Goal: Task Accomplishment & Management: Use online tool/utility

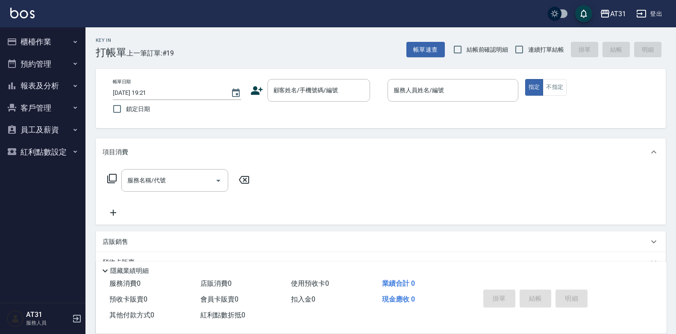
click at [531, 48] on span "連續打單結帳" at bounding box center [546, 49] width 36 height 9
click at [528, 48] on input "連續打單結帳" at bounding box center [519, 50] width 18 height 18
checkbox input "true"
click at [347, 89] on input "顧客姓名/手機號碼/編號" at bounding box center [312, 90] width 82 height 15
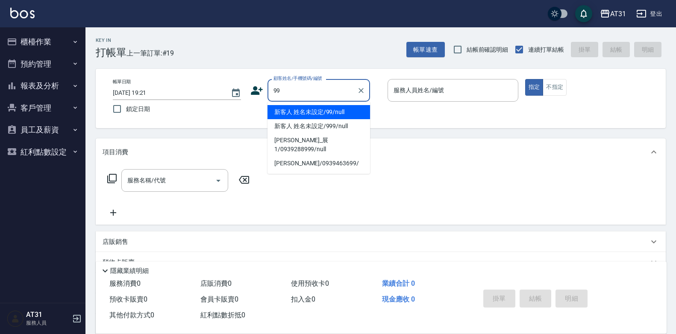
type input "新客人 姓名未設定/99/null"
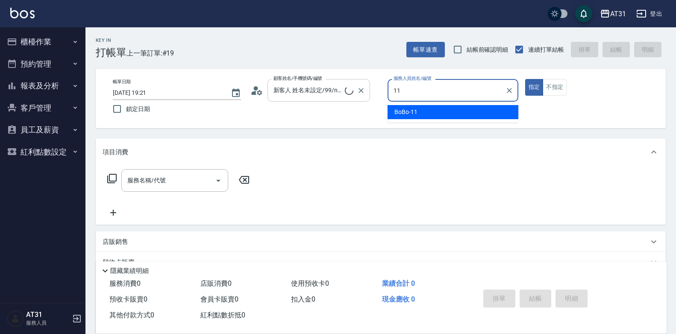
type input "BoBo-11"
type button "true"
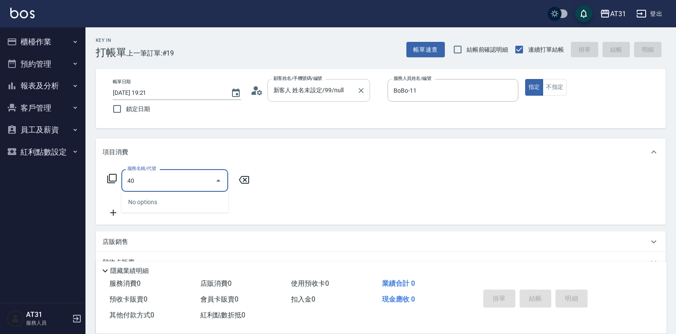
type input "401"
type input "20"
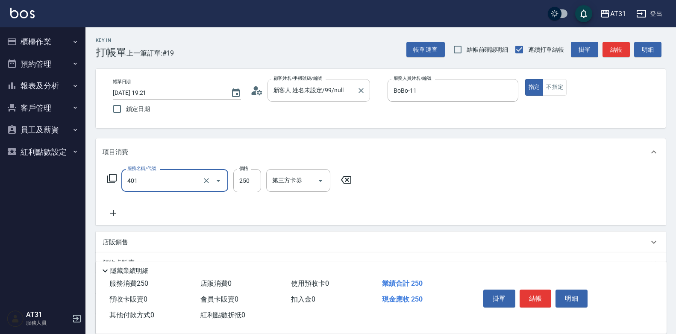
type input "剪髮(401)"
type input "0"
type input "45"
type input "40"
type input "450"
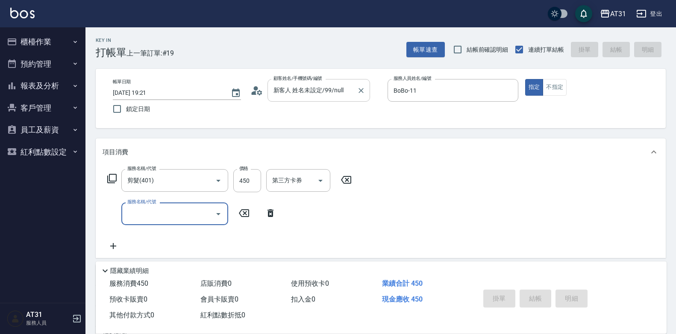
type input "[DATE] 19:53"
type input "0"
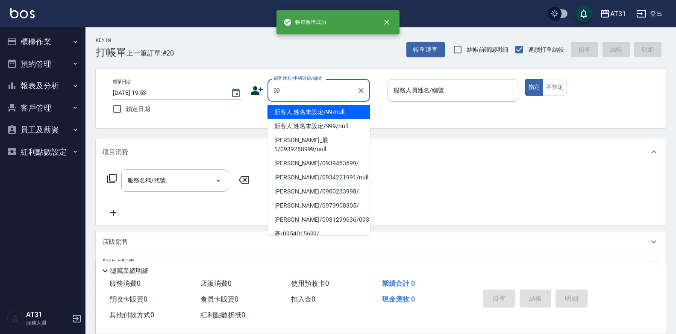
type input "新客人 姓名未設定/99/null"
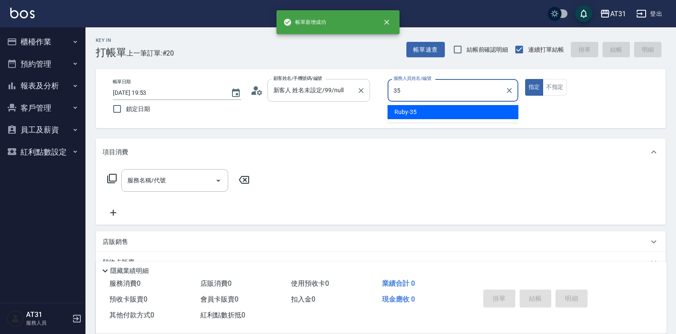
type input "Ruby-35"
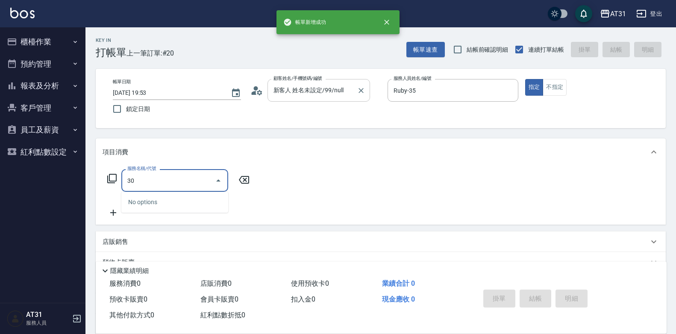
type input "301"
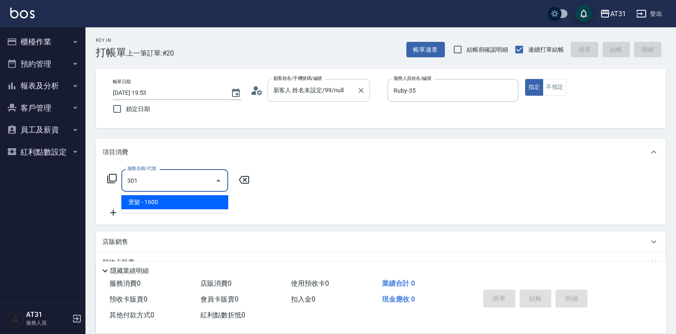
type input "160"
type input "燙髮(301)"
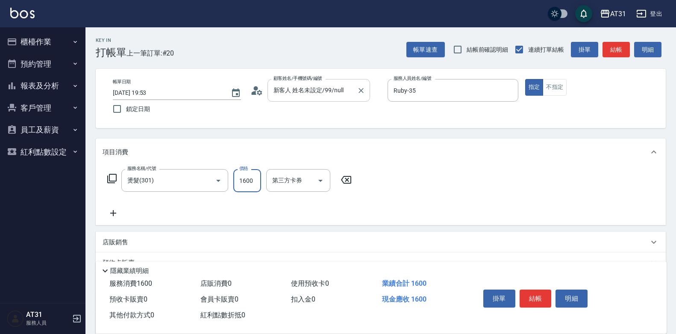
type input "0"
type input "189"
type input "180"
type input "1899"
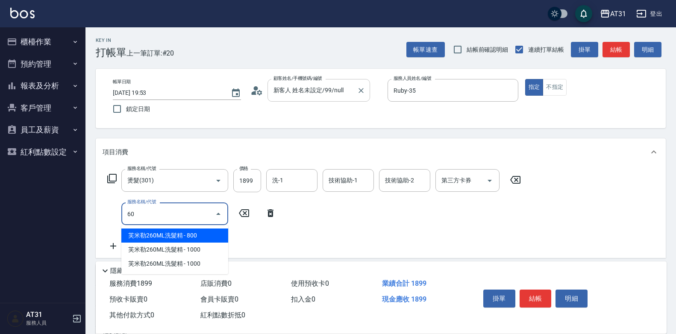
type input "609"
type input "300"
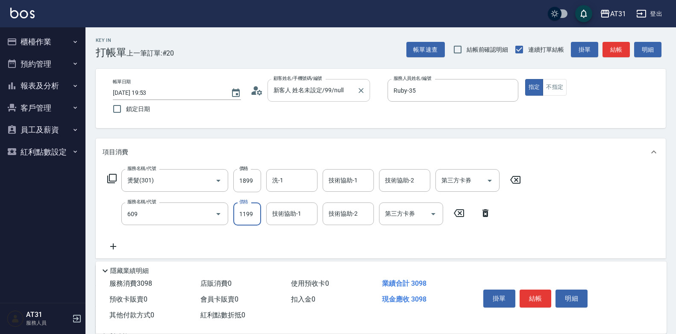
type input "自購三段(609)"
type input "190"
type input "25"
type input "210"
type input "250"
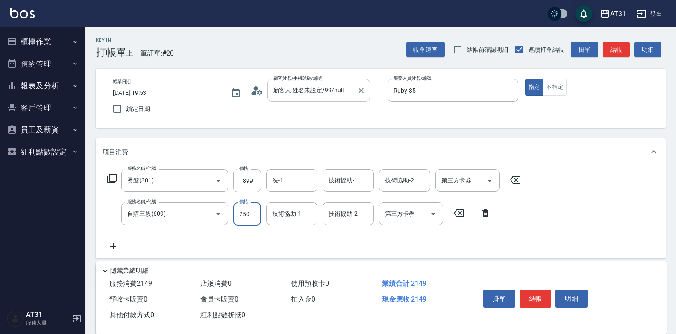
type input "430"
type input "2500"
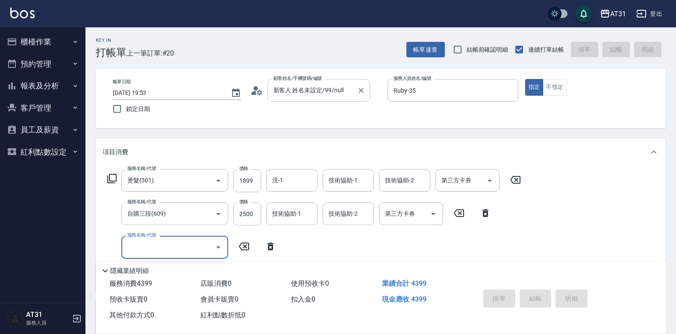
type input "0"
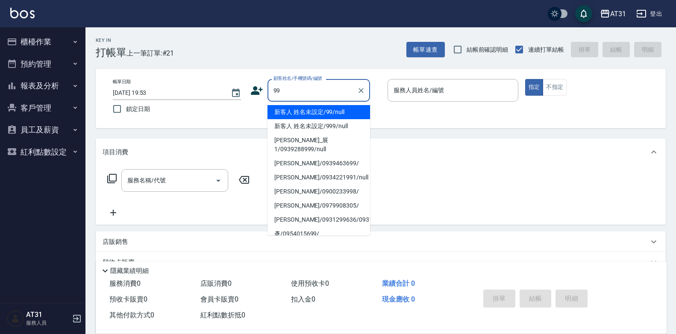
type input "新客人 姓名未設定/99/null"
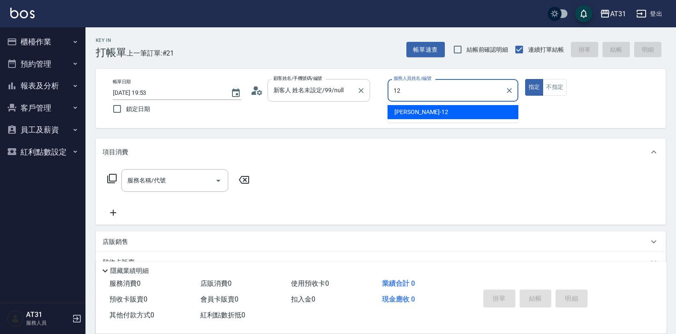
type input "[PERSON_NAME]-12"
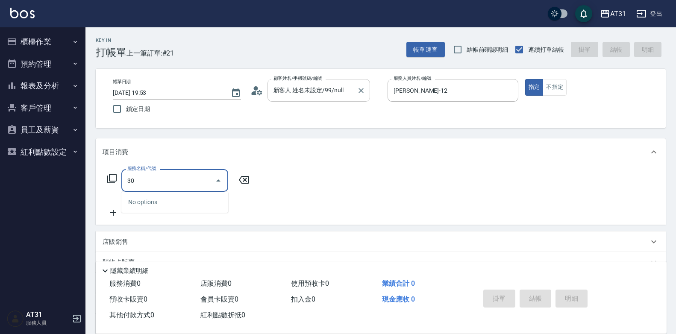
type input "301"
type input "160"
type input "燙髮(301)"
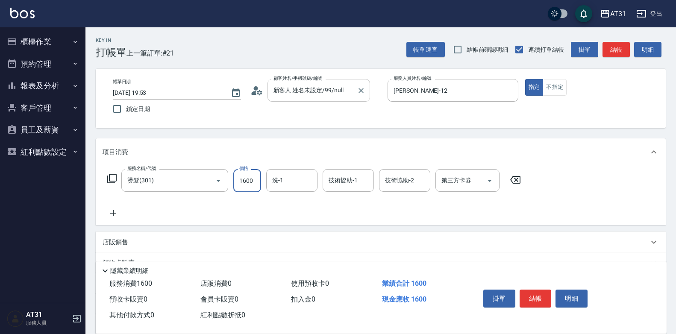
type input "0"
type input "36"
type input "30"
type input "360"
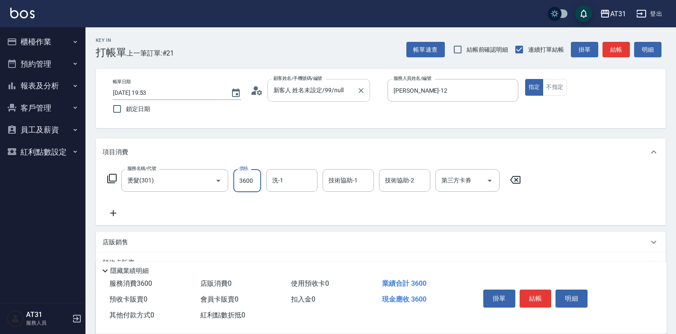
type input "3600"
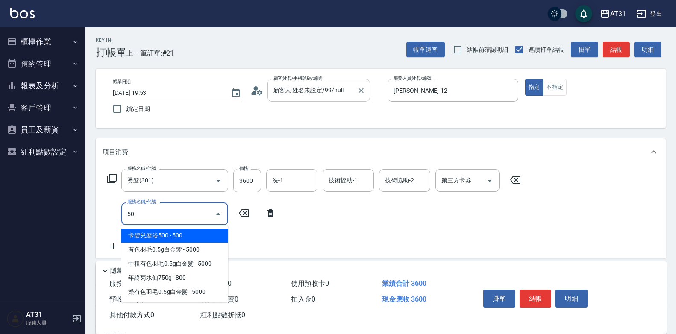
type input "501"
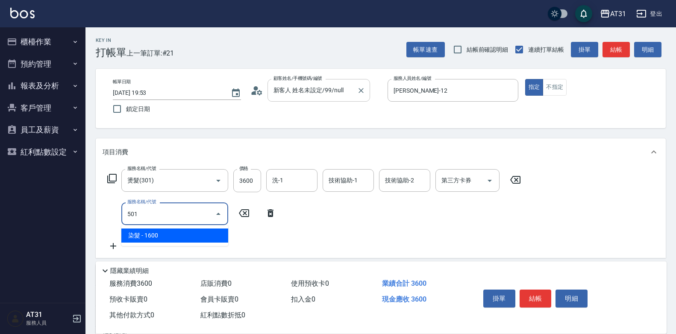
type input "520"
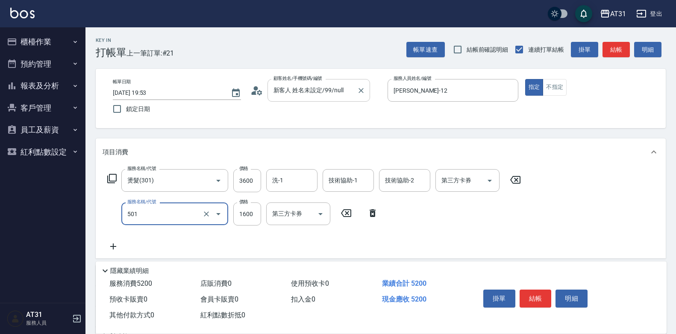
type input "染髮(501)"
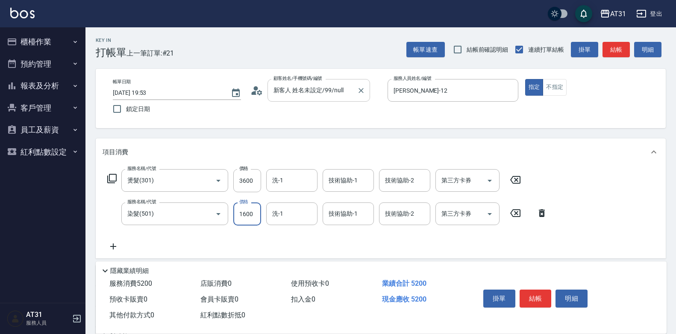
type input "360"
type input "100"
type input "460"
type input "1000"
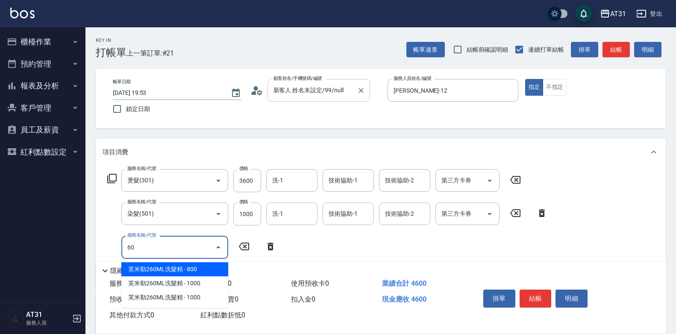
type input "608"
type input "550"
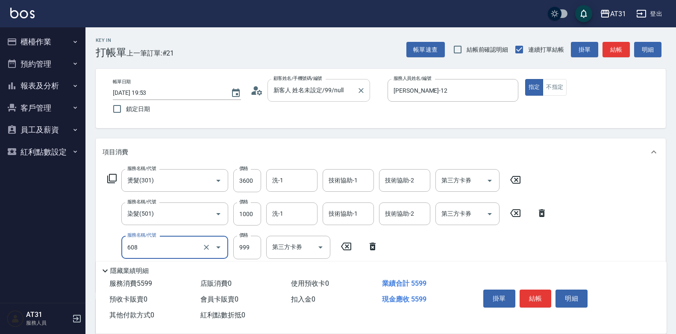
type input "自購二段(608)"
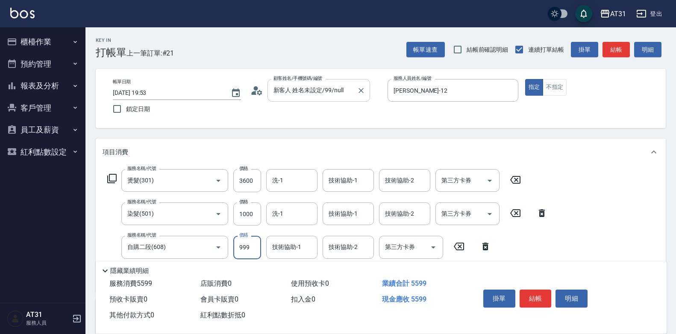
type input "460"
type input "900"
type input "550"
type input "900"
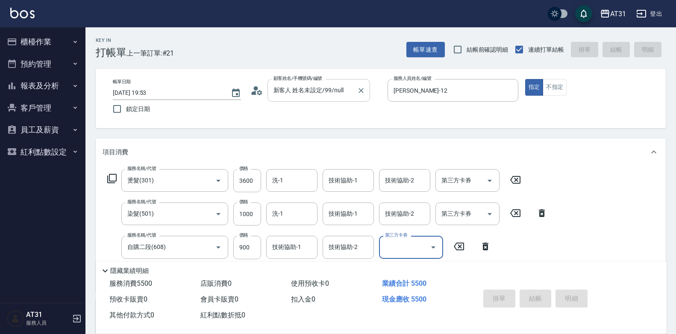
type input "0"
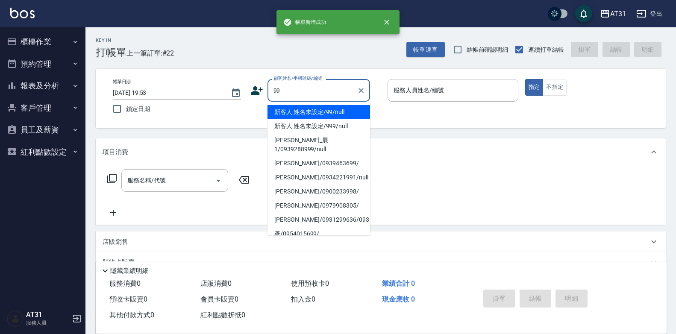
type input "新客人 姓名未設定/99/null"
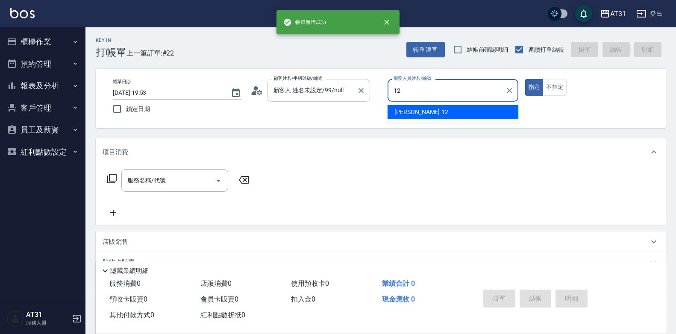
type input "[PERSON_NAME]-12"
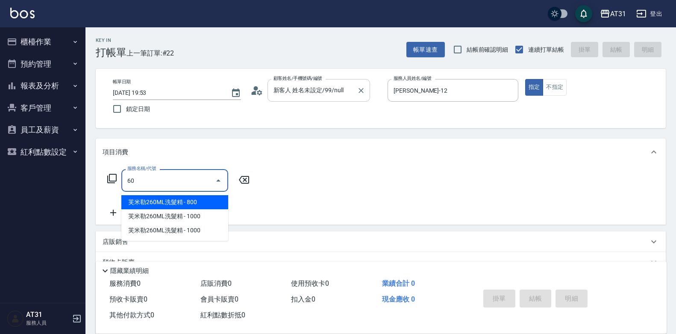
type input "608"
type input "90"
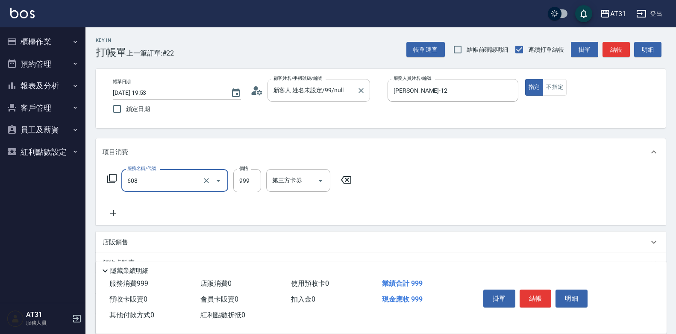
type input "自購二段(608)"
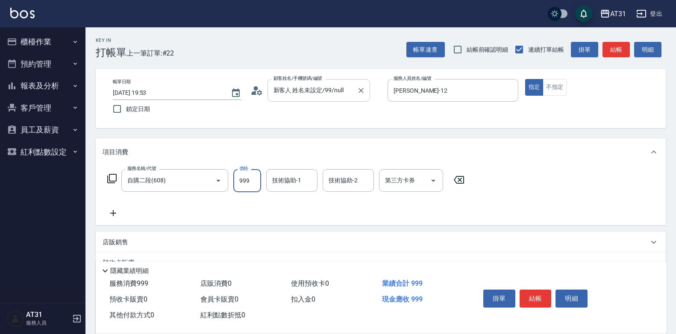
type input "0"
type input "11"
type input "10"
type input "110"
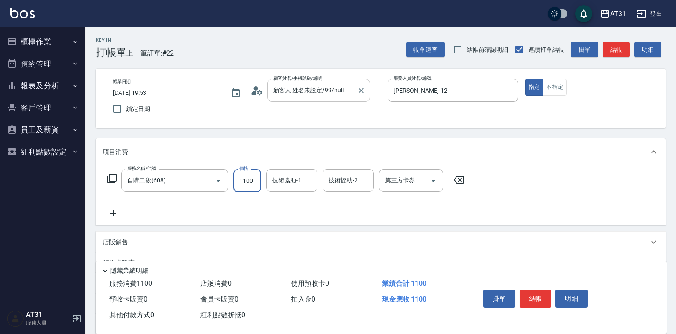
type input "1100"
type input "[PERSON_NAME]-49"
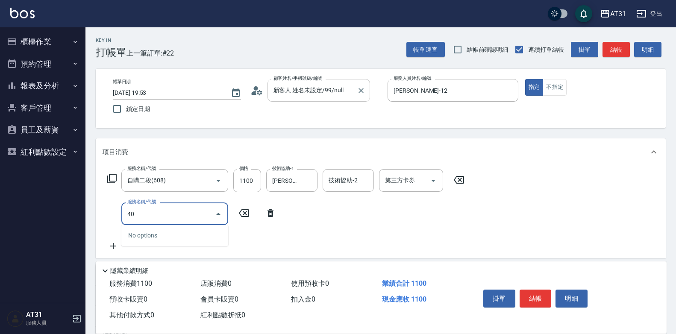
type input "401"
type input "130"
type input "剪髮(401)"
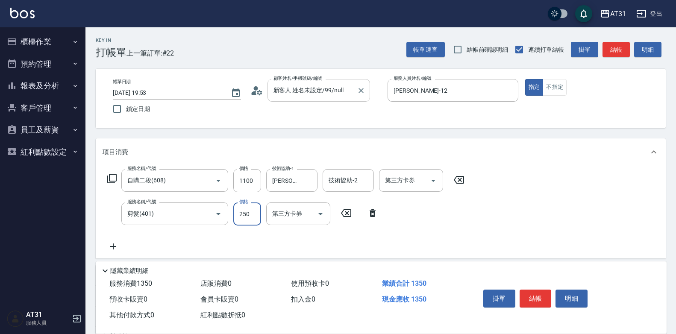
type input "110"
type input "60"
type input "170"
type input "600"
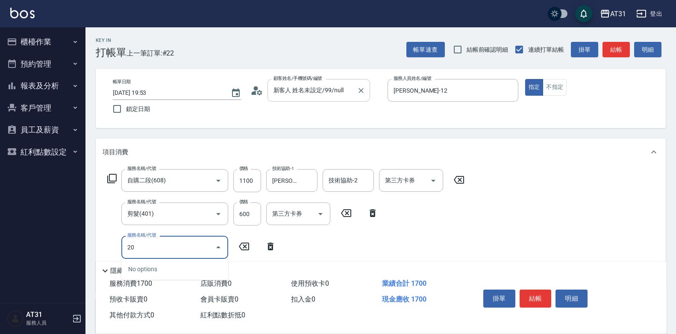
type input "201"
type input "190"
type input "洗髮(201)"
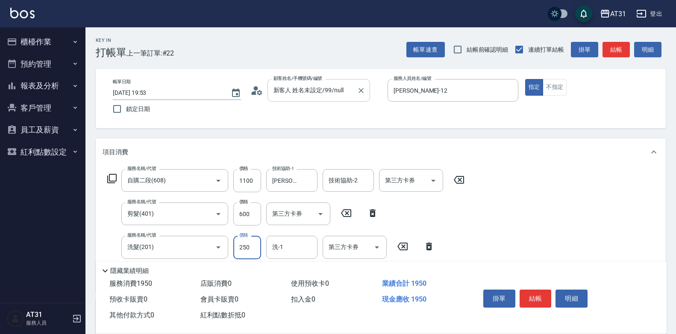
type input "170"
type input "40"
type input "210"
type input "400"
type input "[PERSON_NAME]-49"
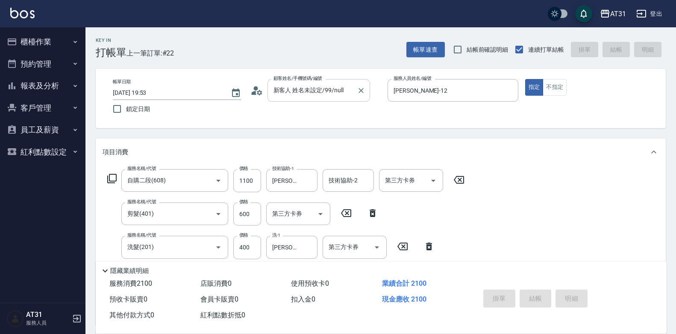
type input "0"
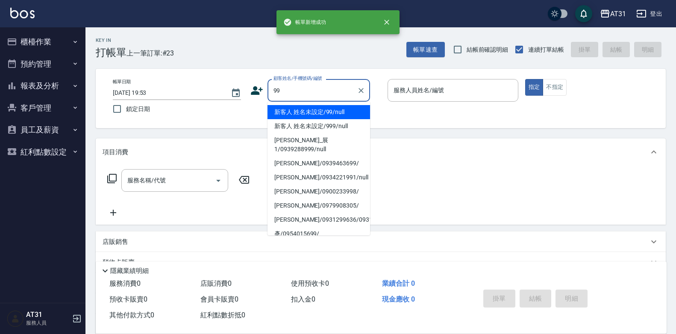
type input "新客人 姓名未設定/99/null"
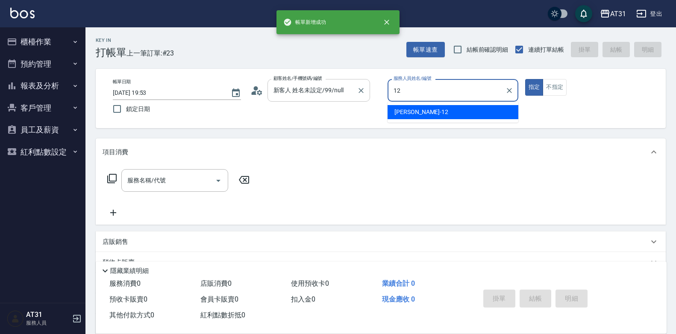
type input "[PERSON_NAME]-12"
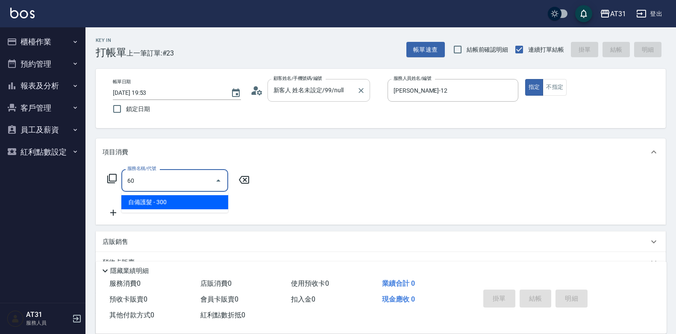
type input "601"
type input "30"
type input "自備護髮(601)"
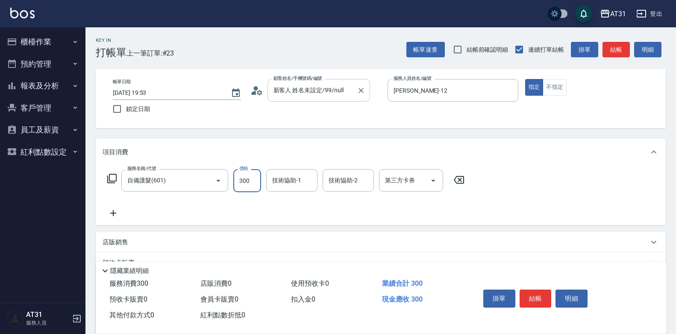
type input "0"
type input "50"
type input "500"
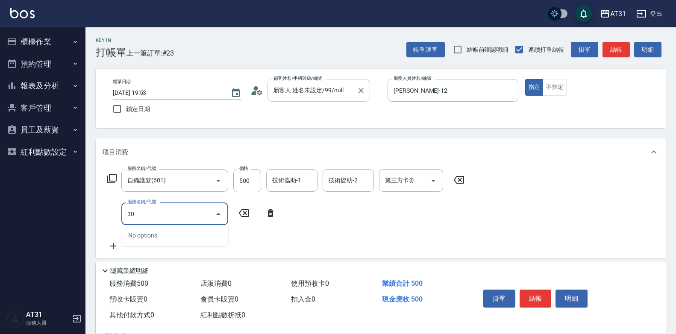
type input "301"
type input "210"
type input "燙髮(301)"
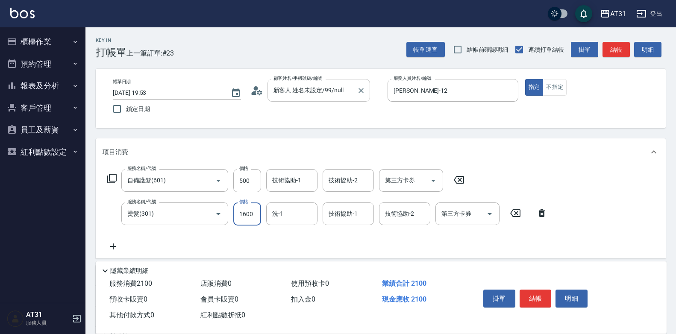
type input "50"
type input "200"
type input "250"
type input "2000"
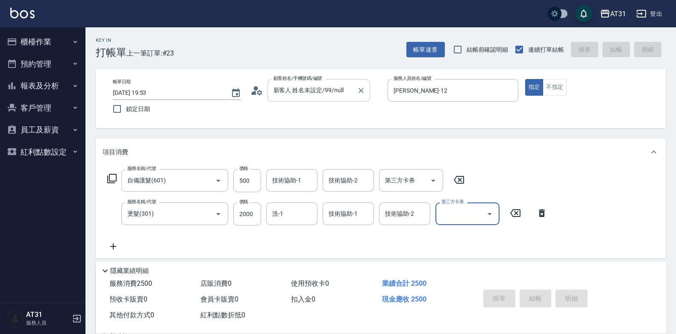
type input "[DATE] 19:54"
type input "0"
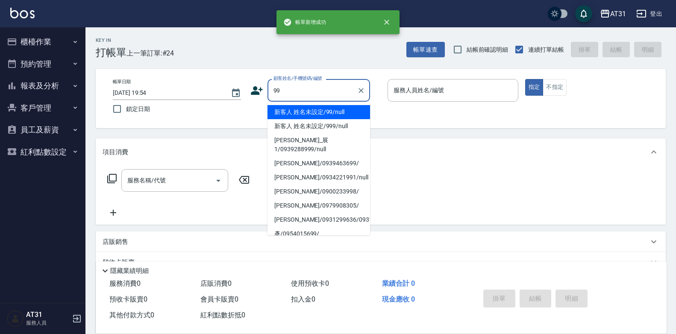
type input "新客人 姓名未設定/99/null"
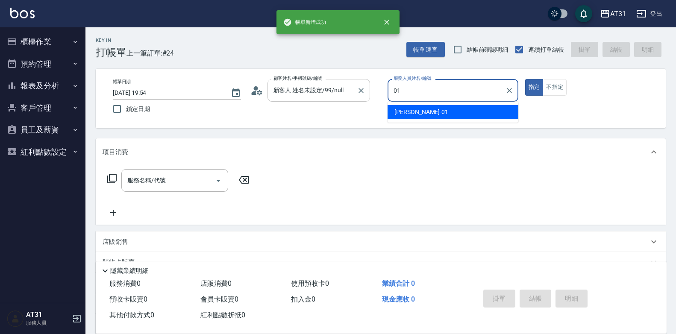
type input "[PERSON_NAME]-01"
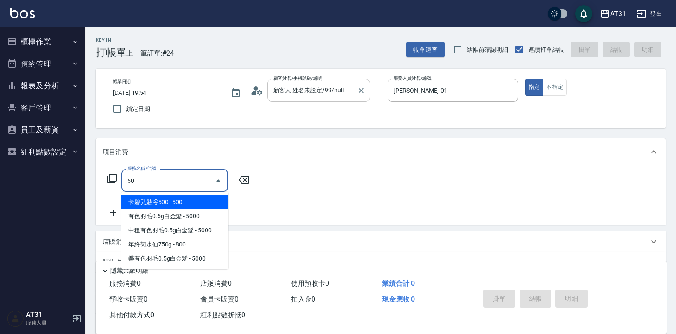
type input "501"
type input "160"
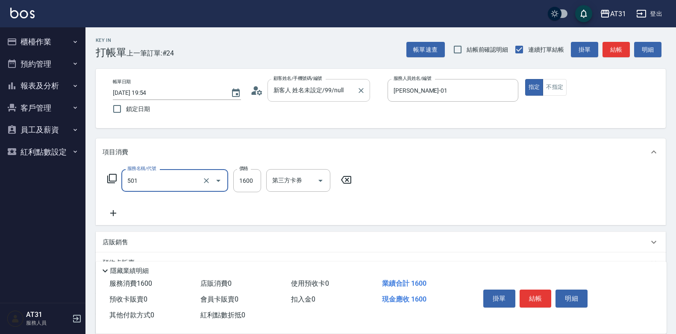
type input "染髮(501)"
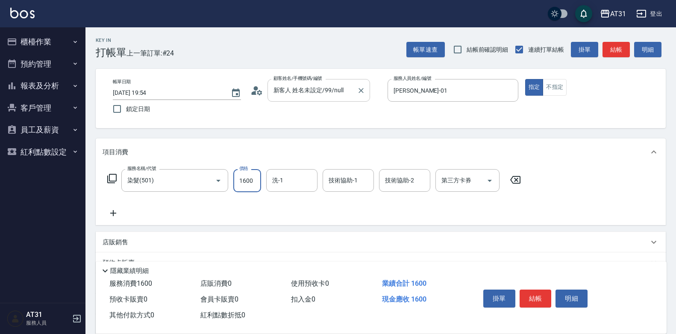
type input "0"
type input "159"
type input "150"
type input "1599"
type input "Lyan-45"
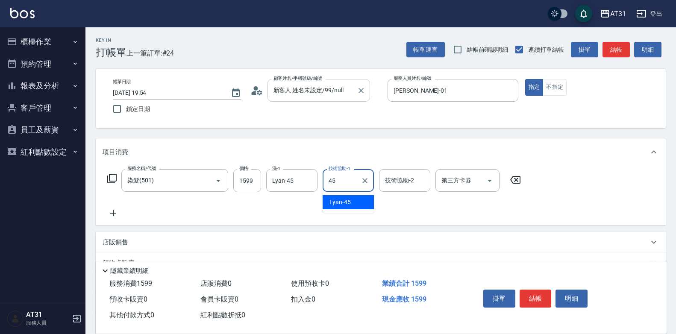
type input "Lyan-45"
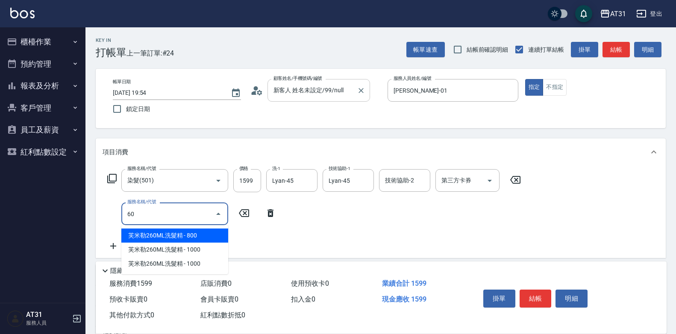
type input "609"
type input "270"
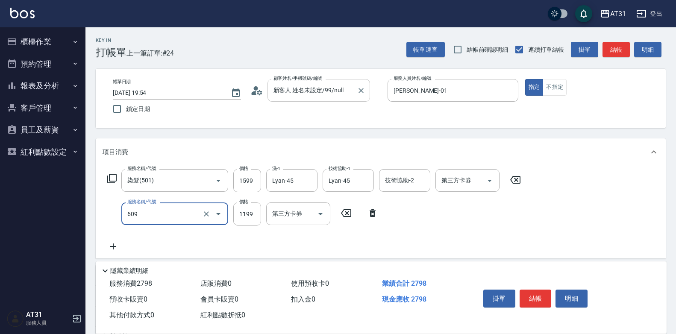
type input "自購三段(609)"
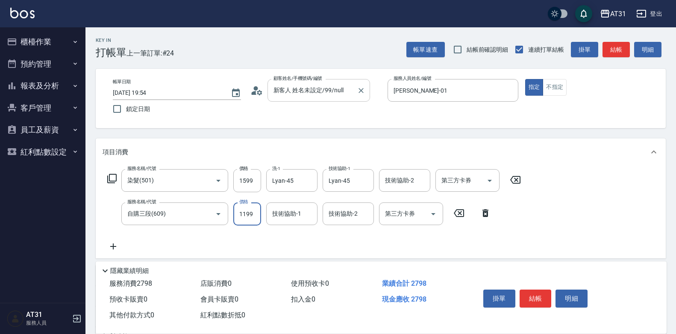
type input "160"
type input "10"
type input "170"
type input "1090"
type input "260"
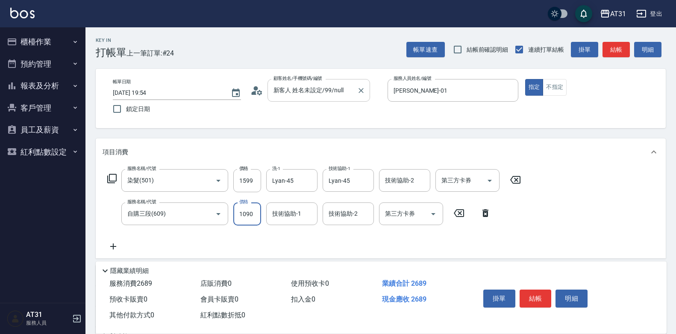
type input "1090"
type input "Lyan-45"
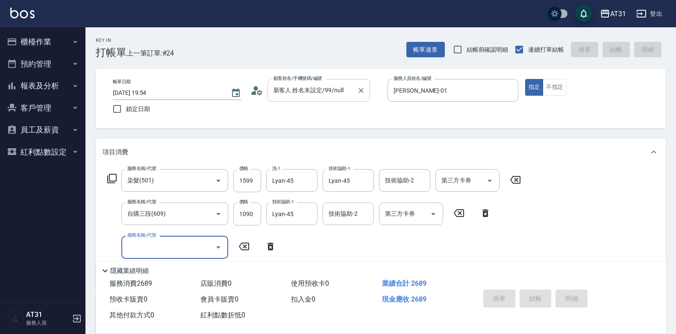
type input "0"
